Goal: Navigation & Orientation: Find specific page/section

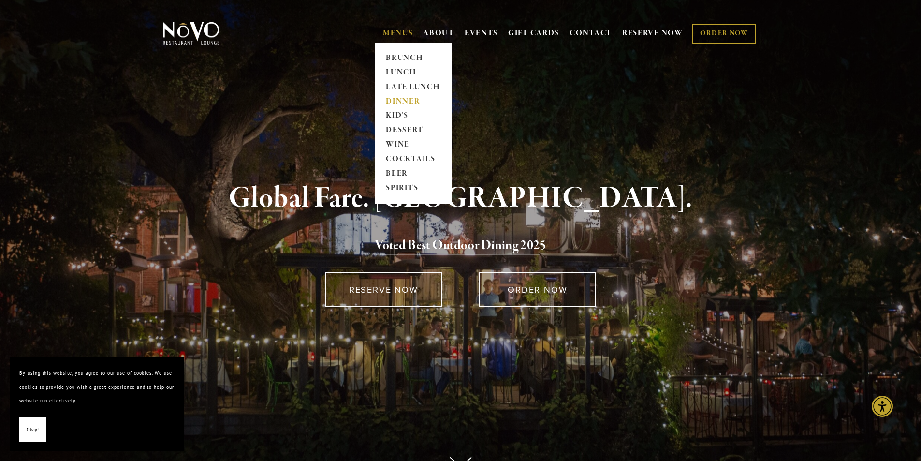
click at [404, 101] on link "DINNER" at bounding box center [413, 101] width 60 height 14
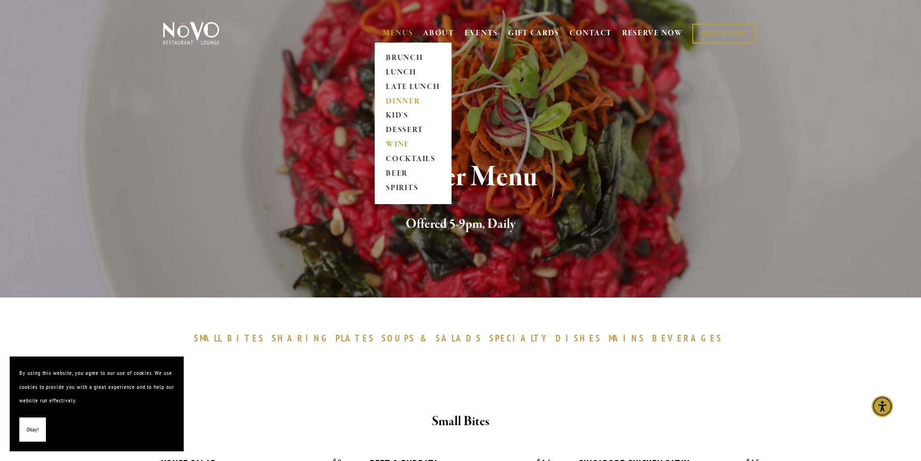
click at [395, 143] on link "WINE" at bounding box center [413, 145] width 60 height 14
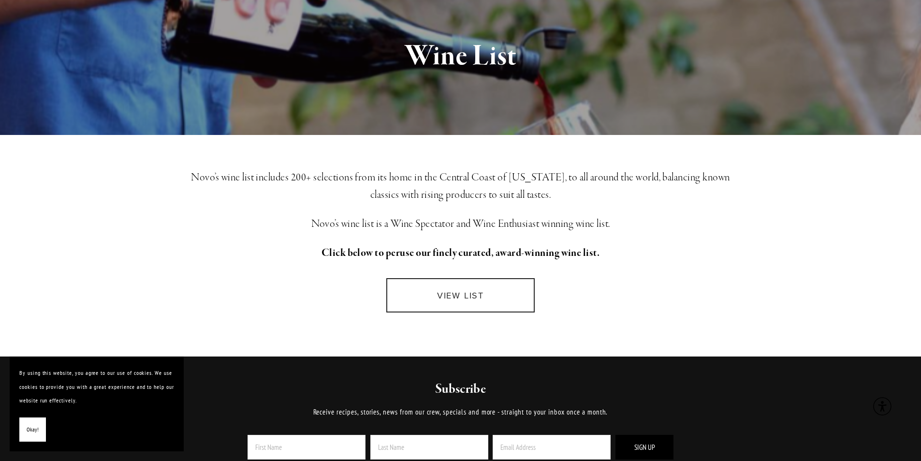
scroll to position [242, 0]
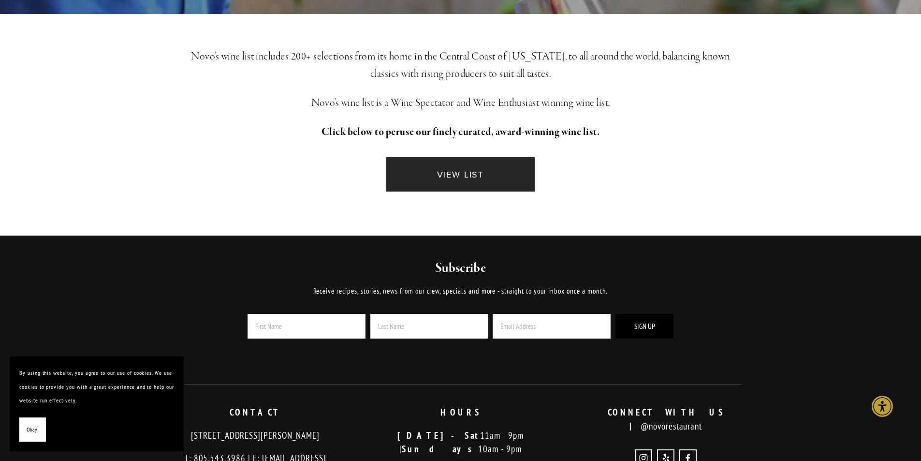
click at [455, 176] on link "VIEW LIST" at bounding box center [460, 174] width 148 height 34
